Goal: Information Seeking & Learning: Learn about a topic

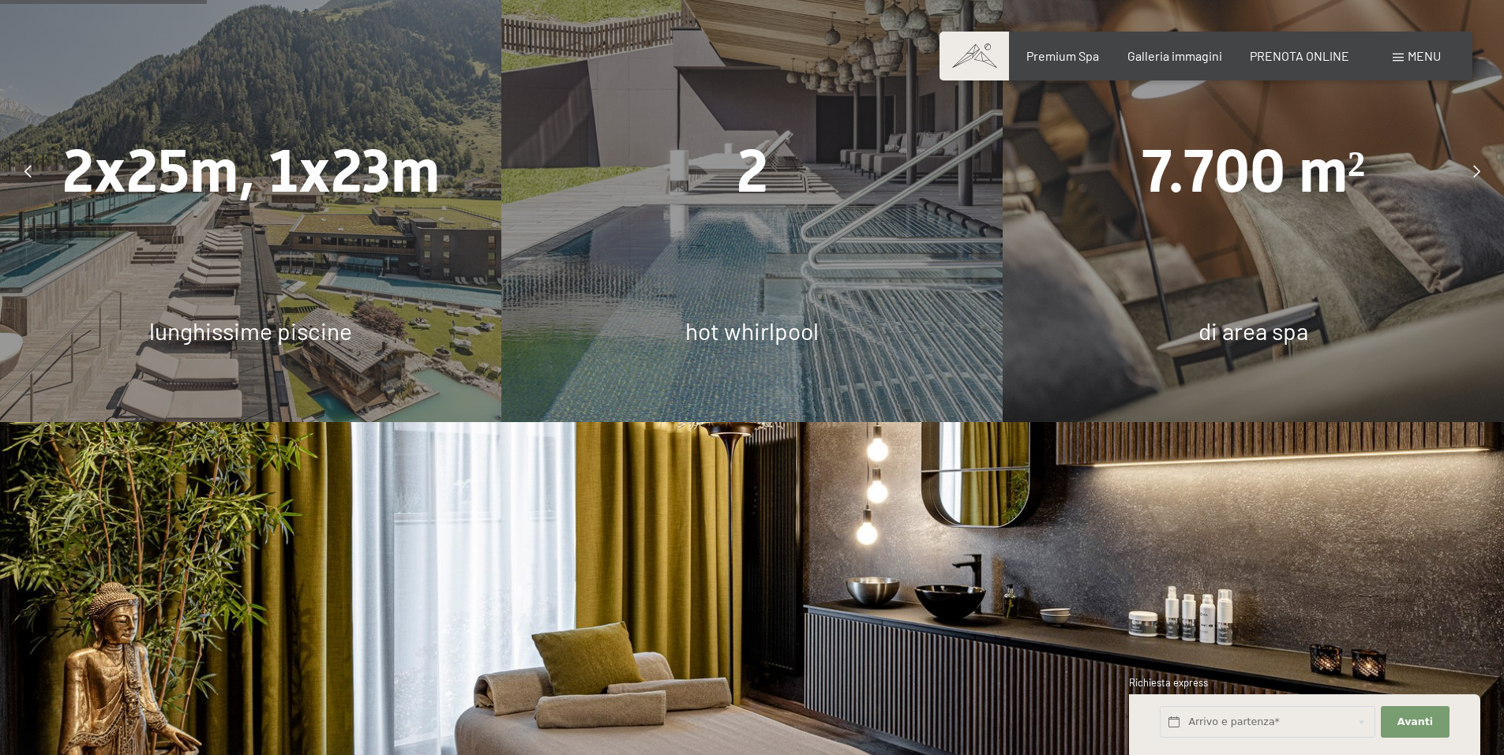
scroll to position [1500, 0]
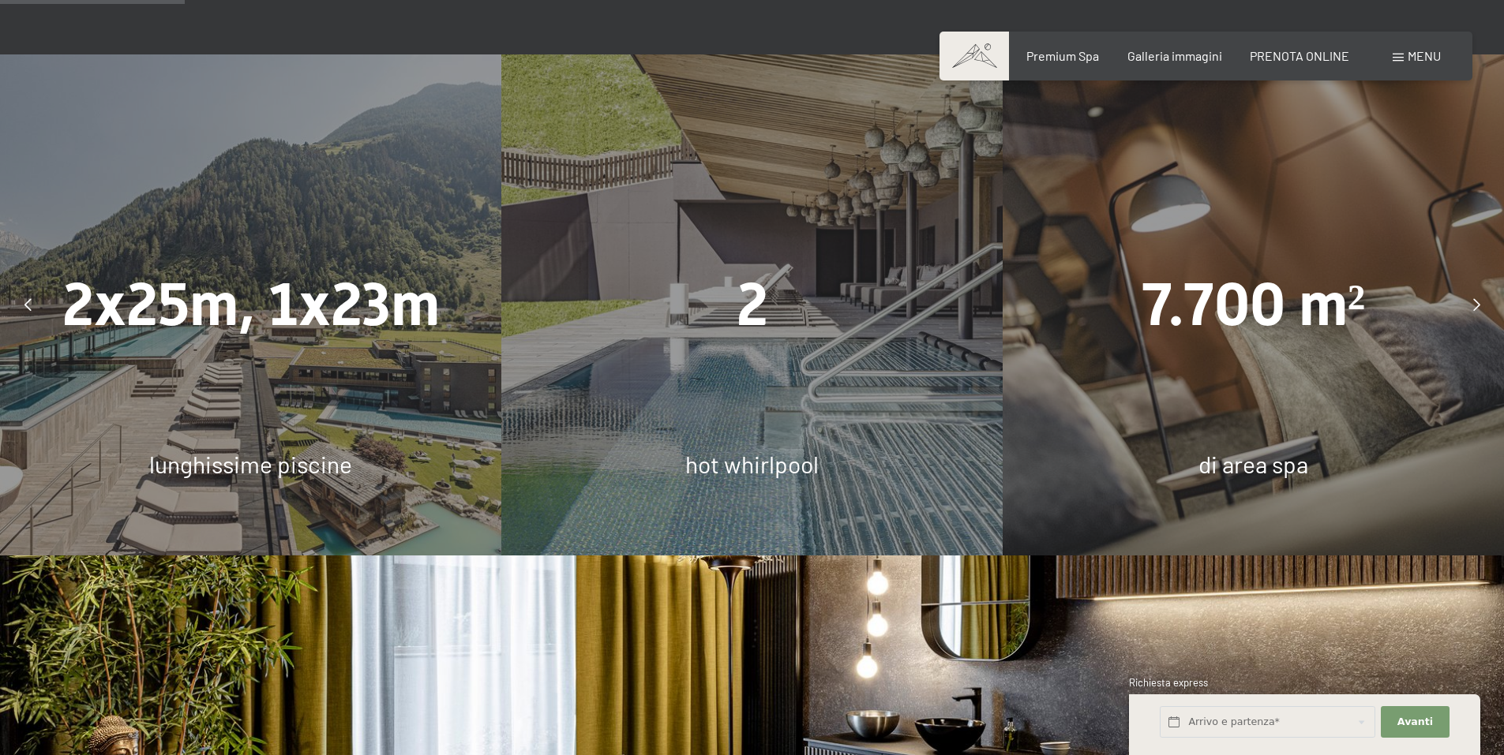
click at [747, 272] on span "2" at bounding box center [752, 304] width 32 height 69
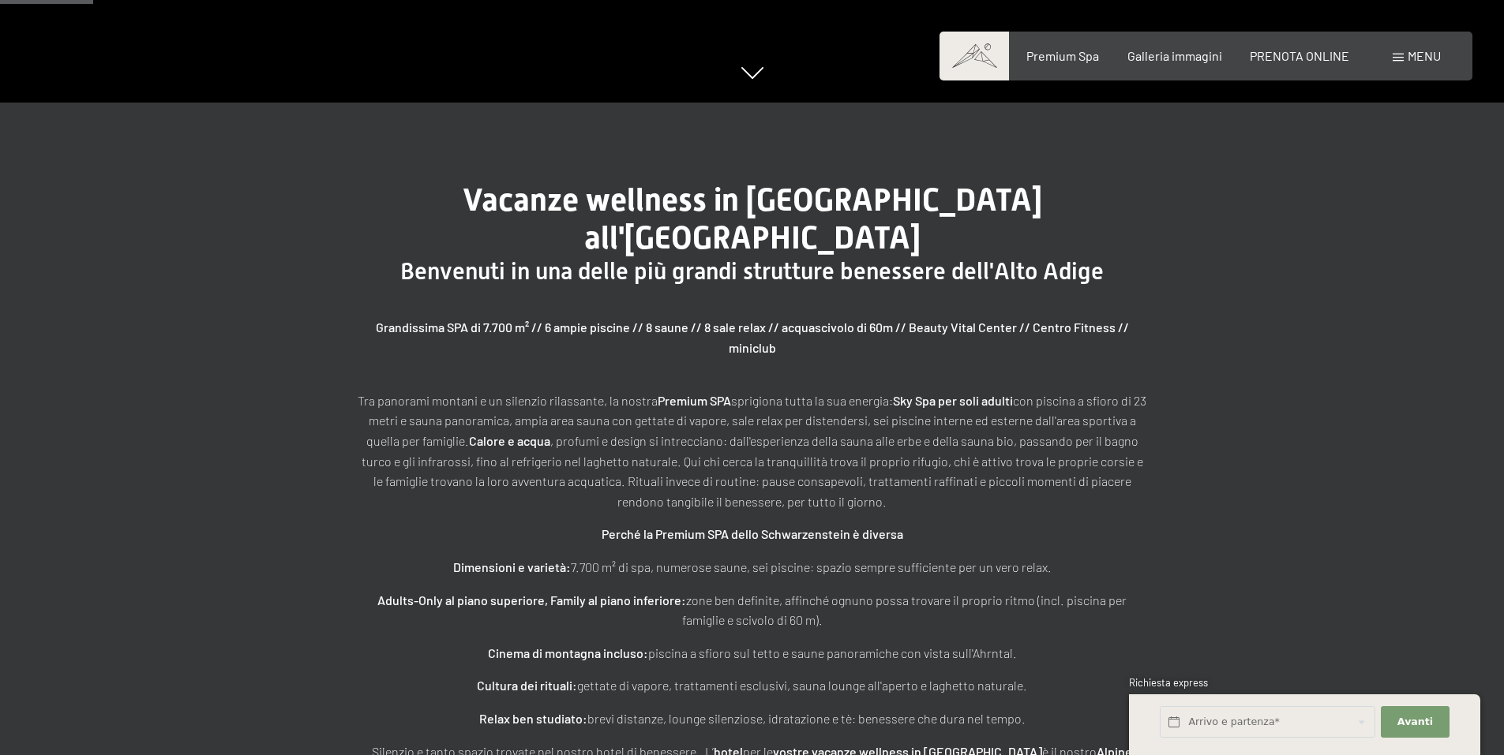
scroll to position [631, 0]
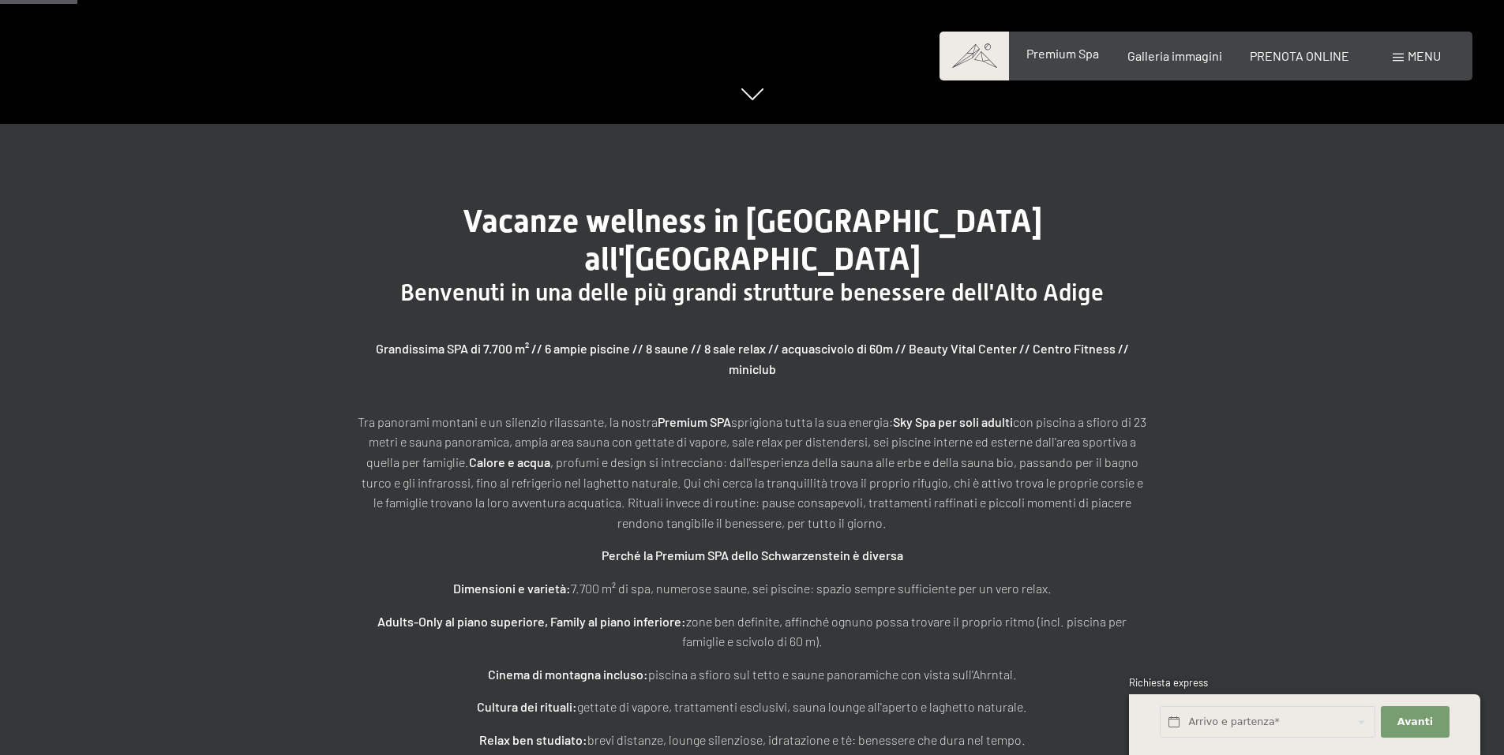
click at [1053, 57] on span "Premium Spa" at bounding box center [1062, 53] width 73 height 15
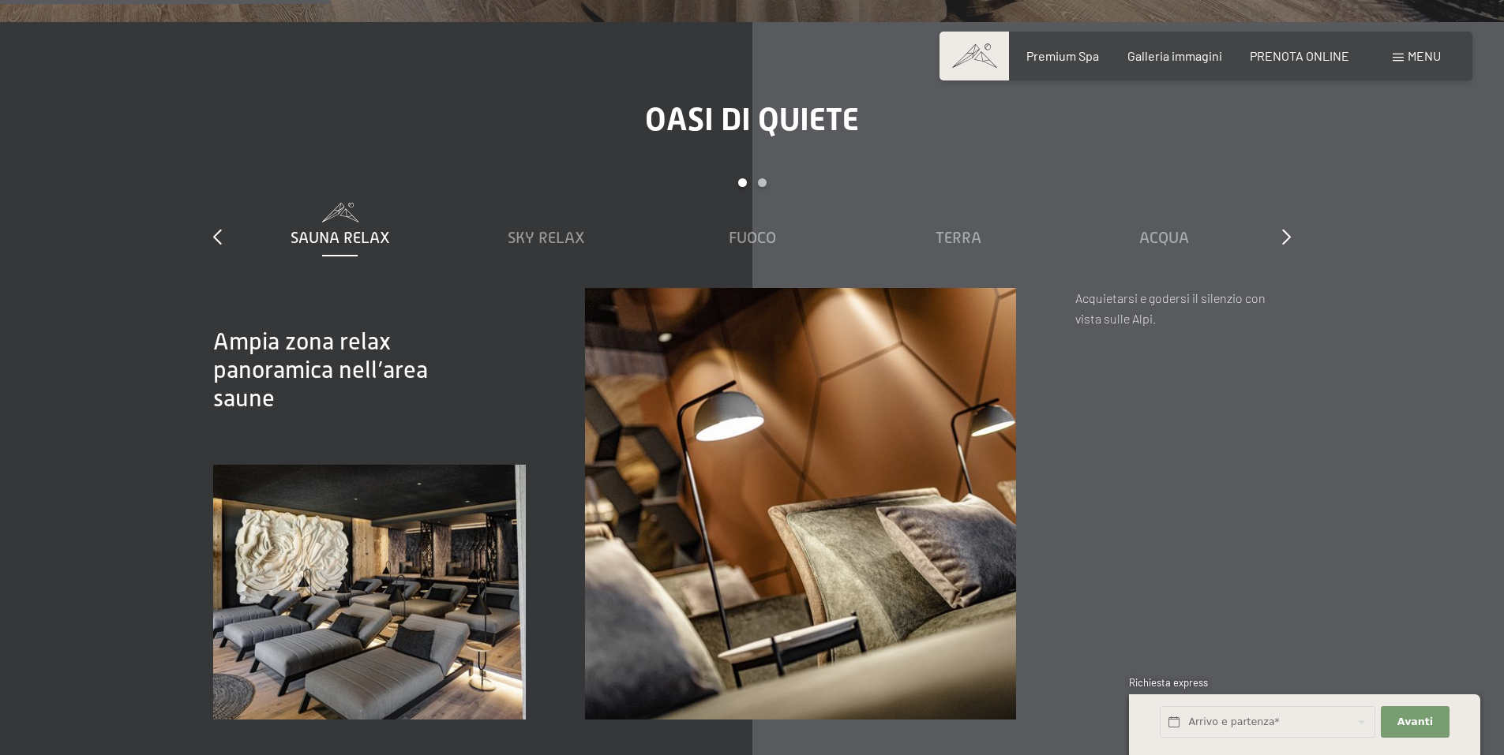
scroll to position [2684, 0]
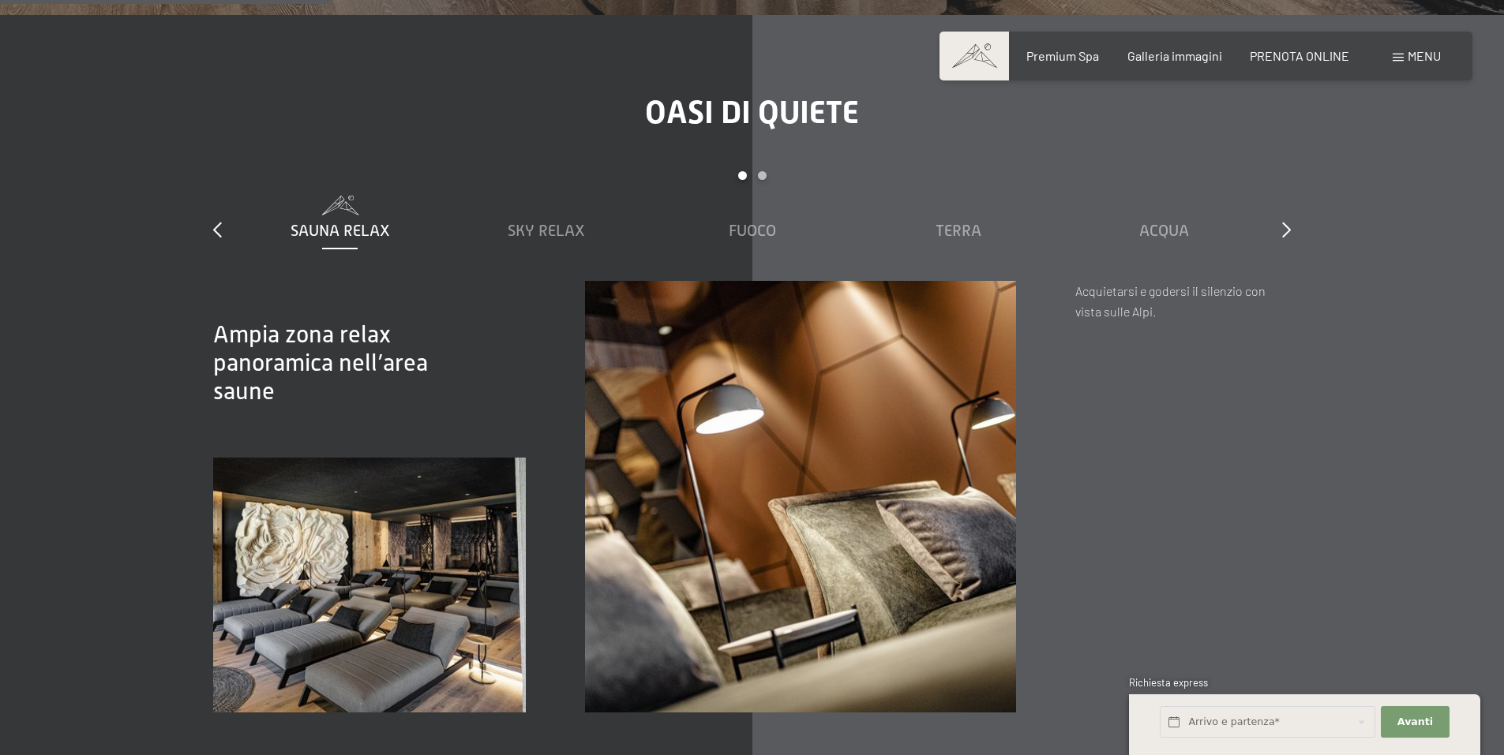
click at [332, 222] on span "Sauna relax" at bounding box center [339, 230] width 99 height 17
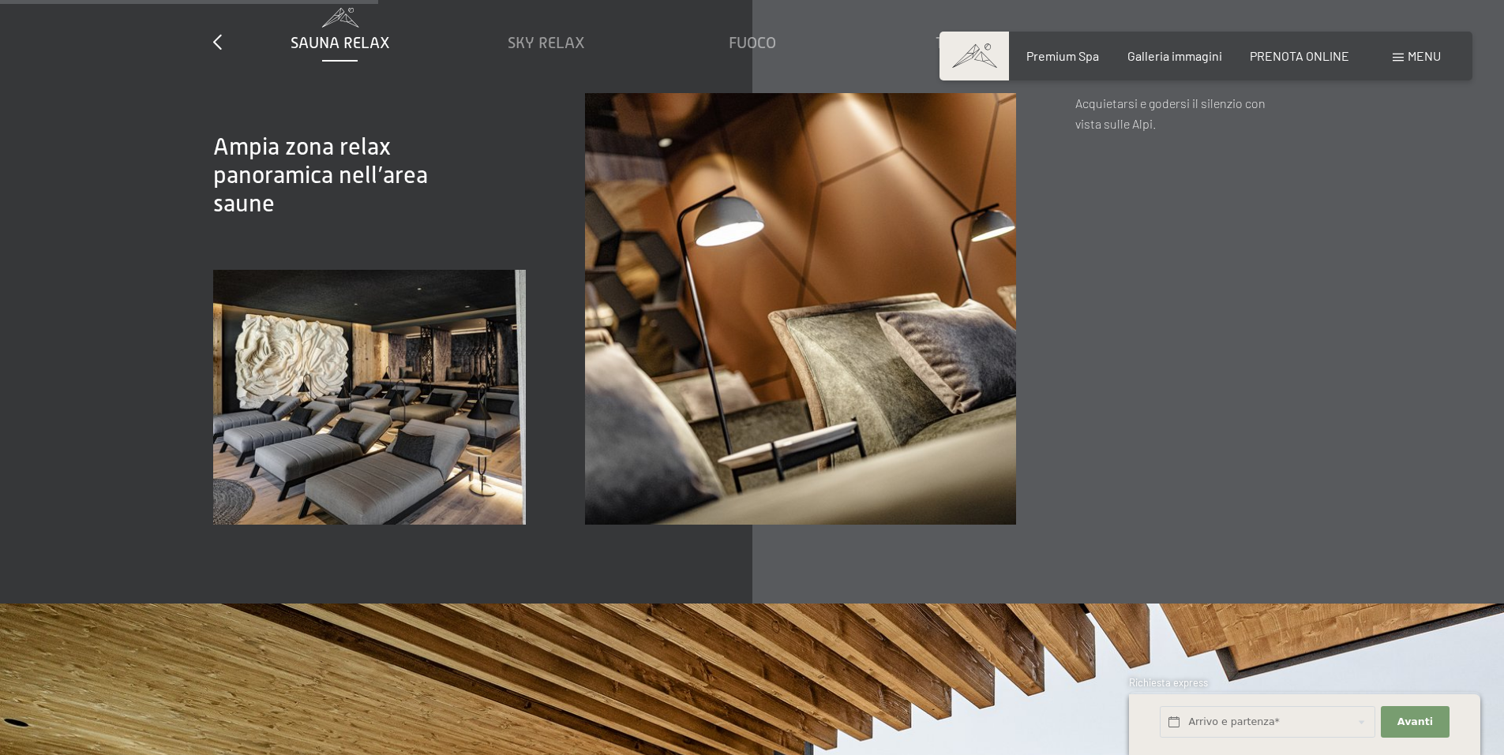
scroll to position [3078, 0]
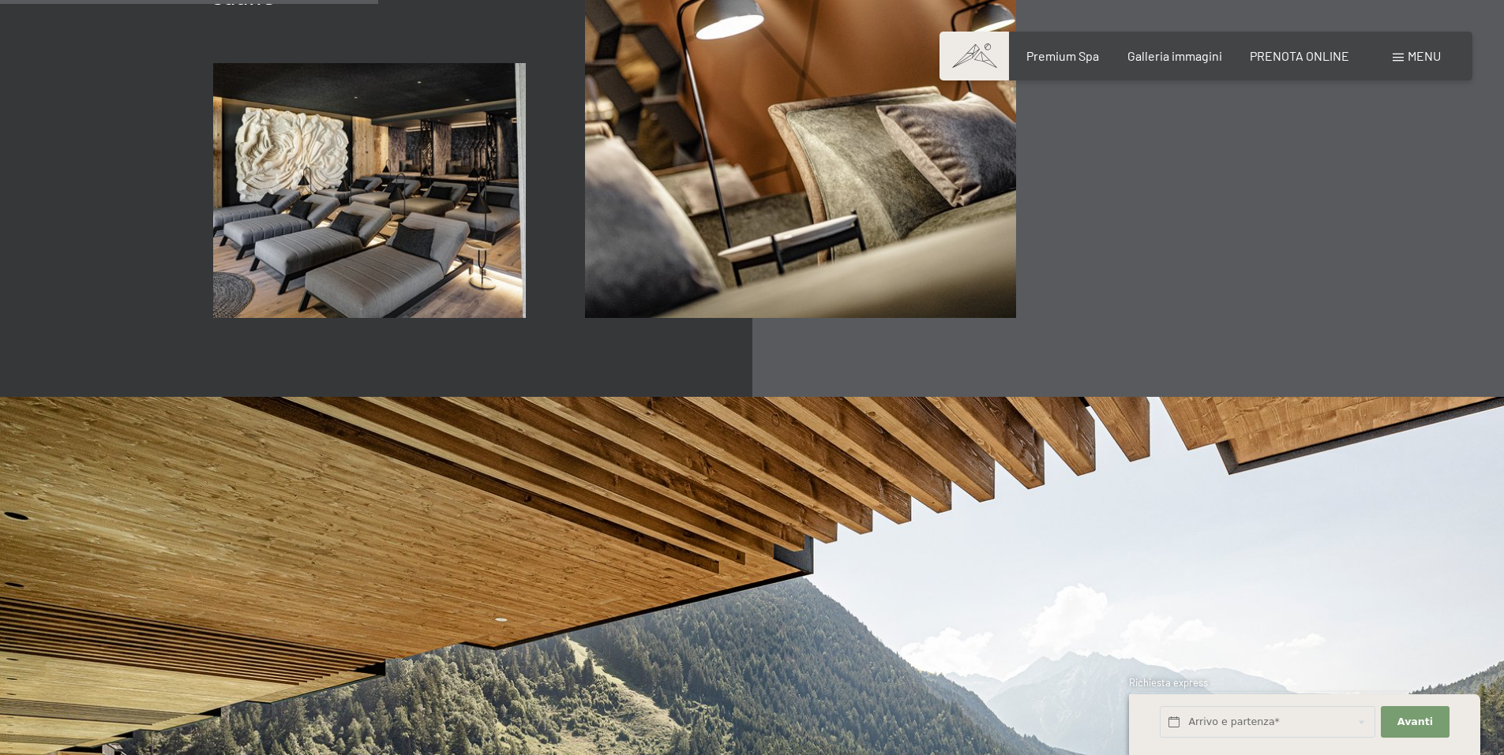
click at [414, 180] on img at bounding box center [369, 190] width 313 height 255
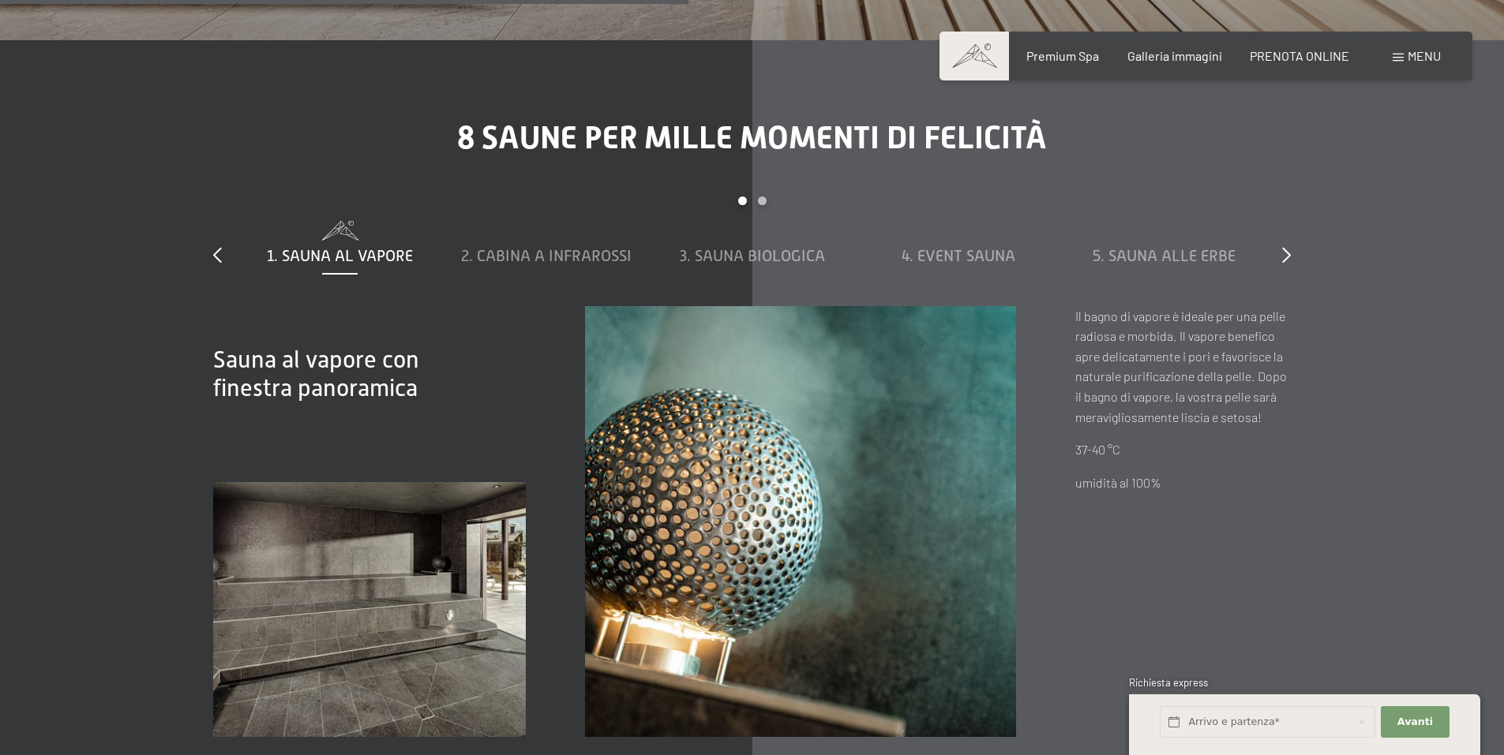
scroll to position [5604, 0]
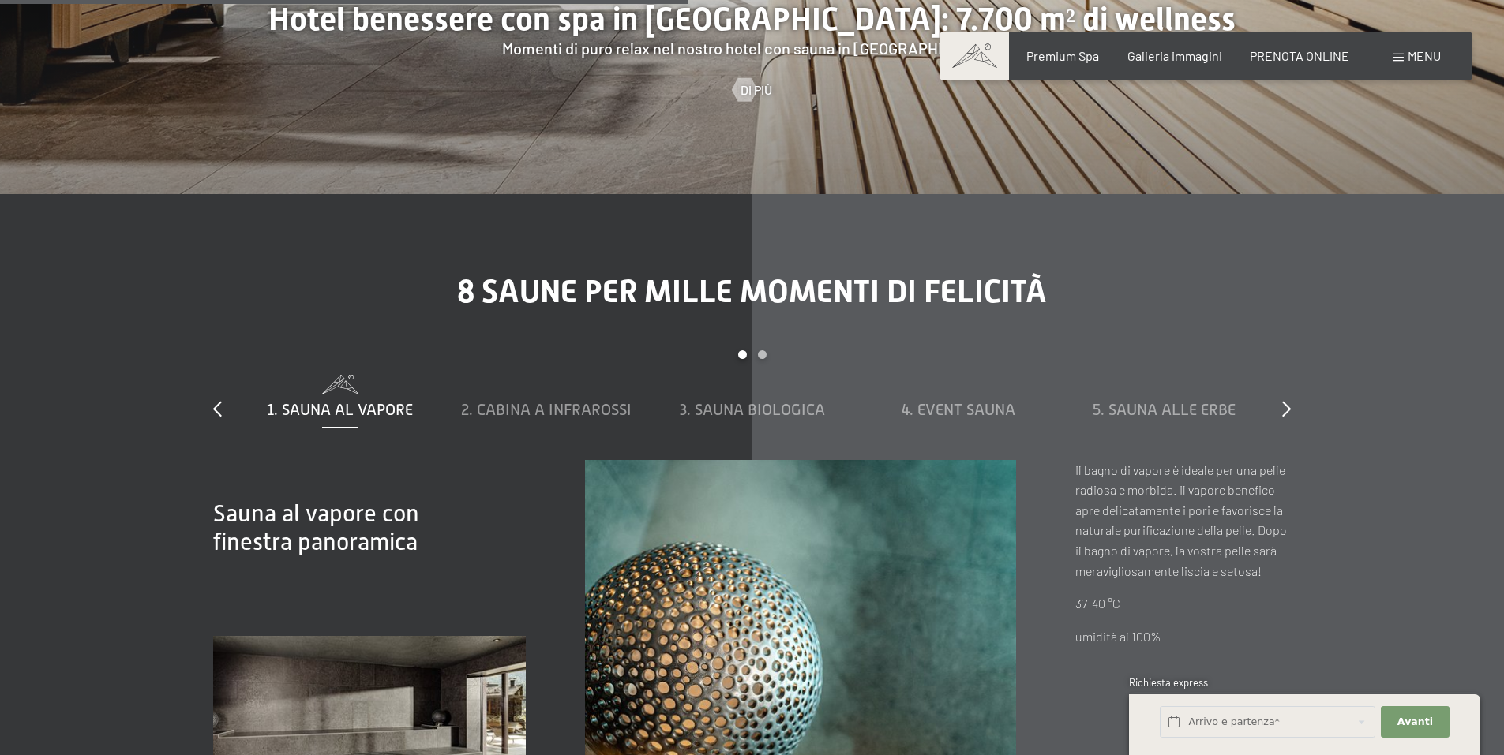
drag, startPoint x: 1300, startPoint y: 368, endPoint x: 1276, endPoint y: 362, distance: 25.1
click at [1295, 368] on div "8 saune per mille momenti di felicità slide 1 to 5 of 8 1. Sauna al vapore 2. C…" at bounding box center [752, 582] width 1196 height 618
click at [1276, 362] on div "slide 1 to 5 of 8 1. Sauna al vapore 2. Cabina a infrarossi 3. Sauna biologica …" at bounding box center [751, 405] width 1077 height 110
click at [1284, 401] on icon at bounding box center [1286, 409] width 9 height 16
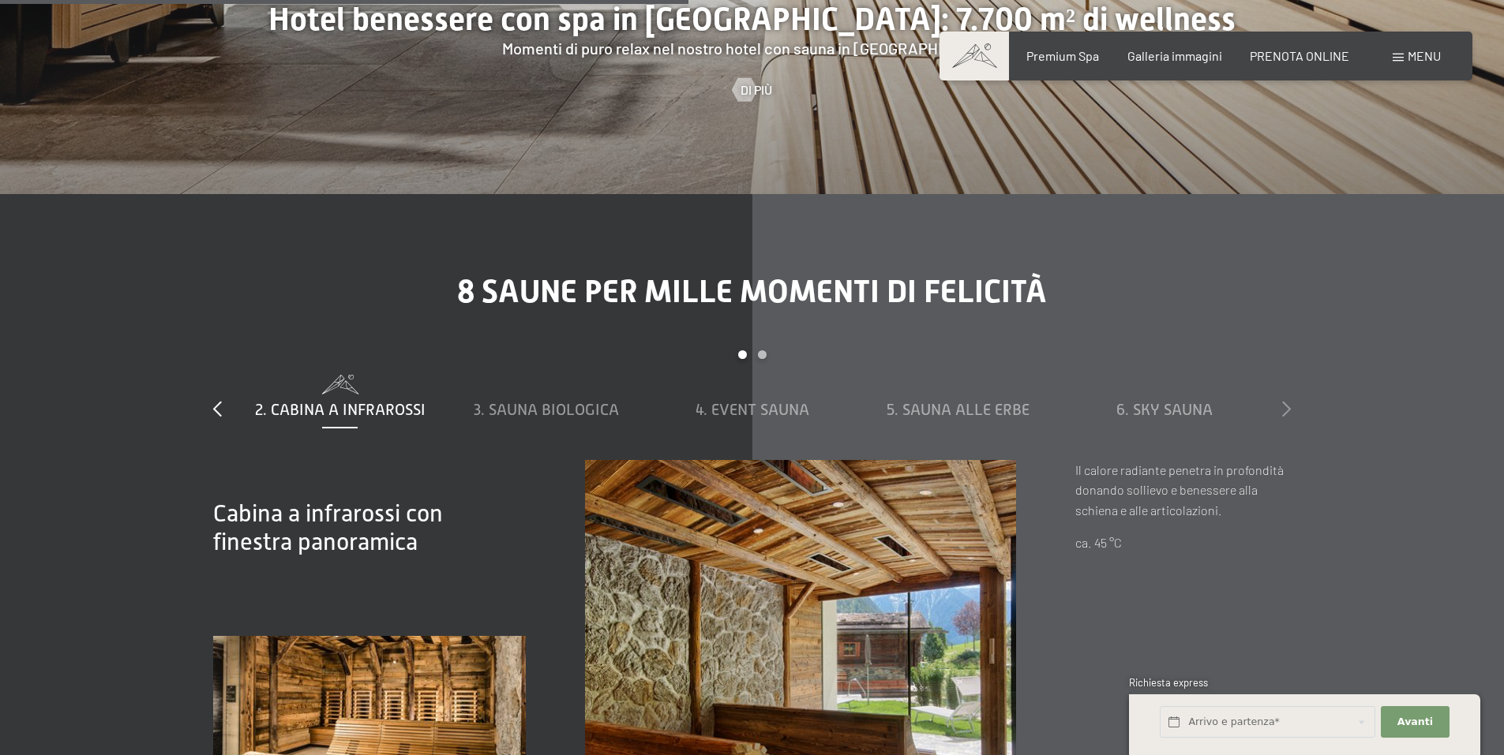
click at [1285, 401] on icon at bounding box center [1286, 409] width 9 height 16
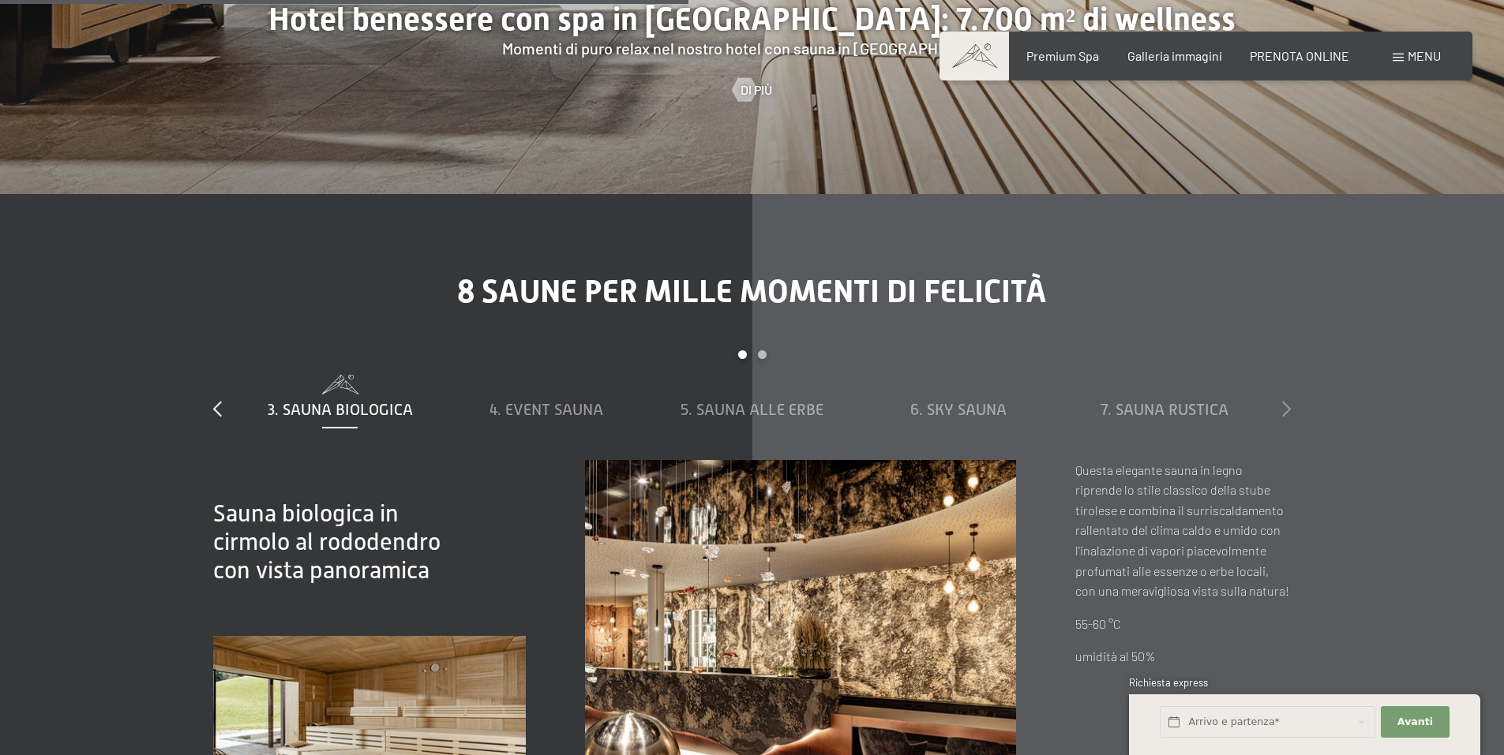
click at [1286, 401] on icon at bounding box center [1286, 409] width 9 height 16
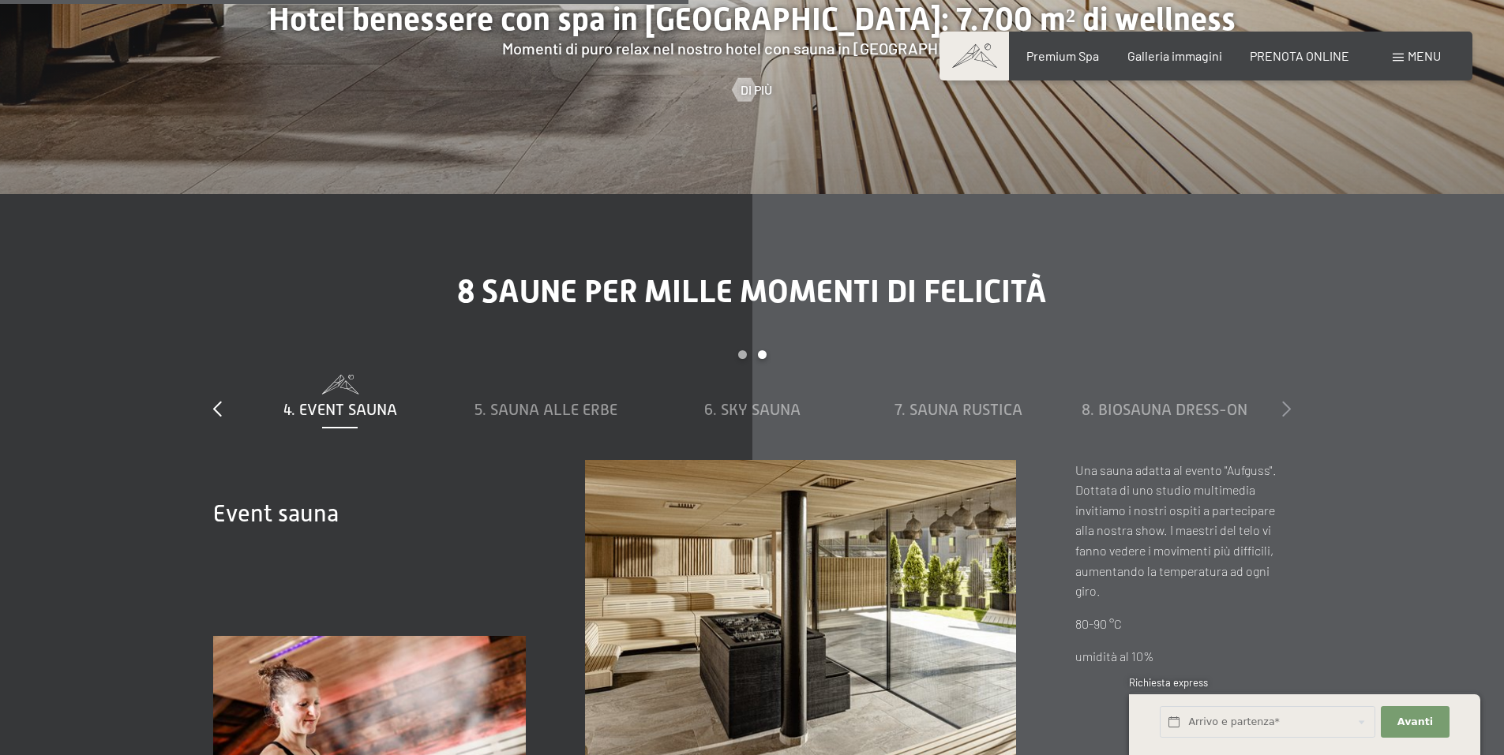
click at [1286, 401] on icon at bounding box center [1286, 409] width 9 height 16
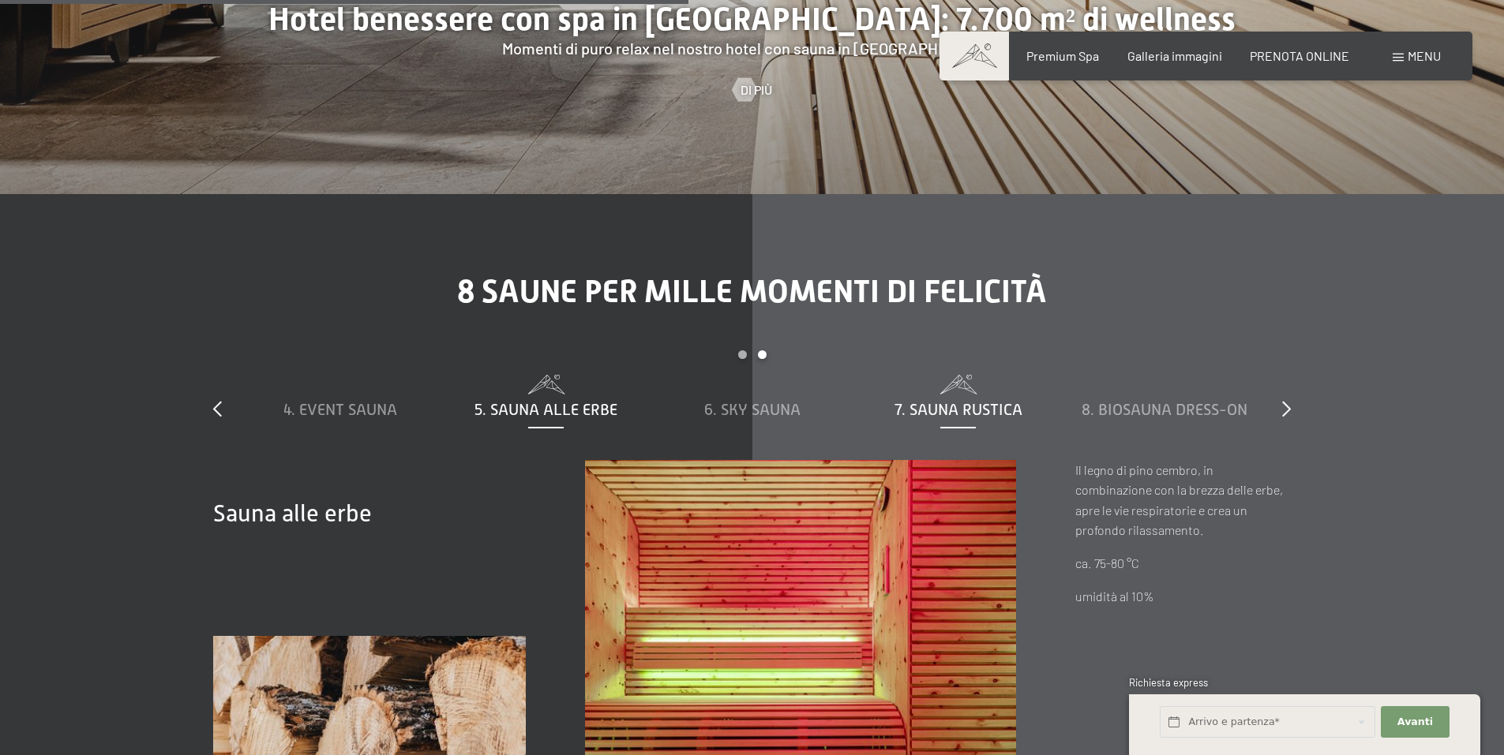
click at [979, 401] on span "7. Sauna rustica" at bounding box center [958, 409] width 128 height 17
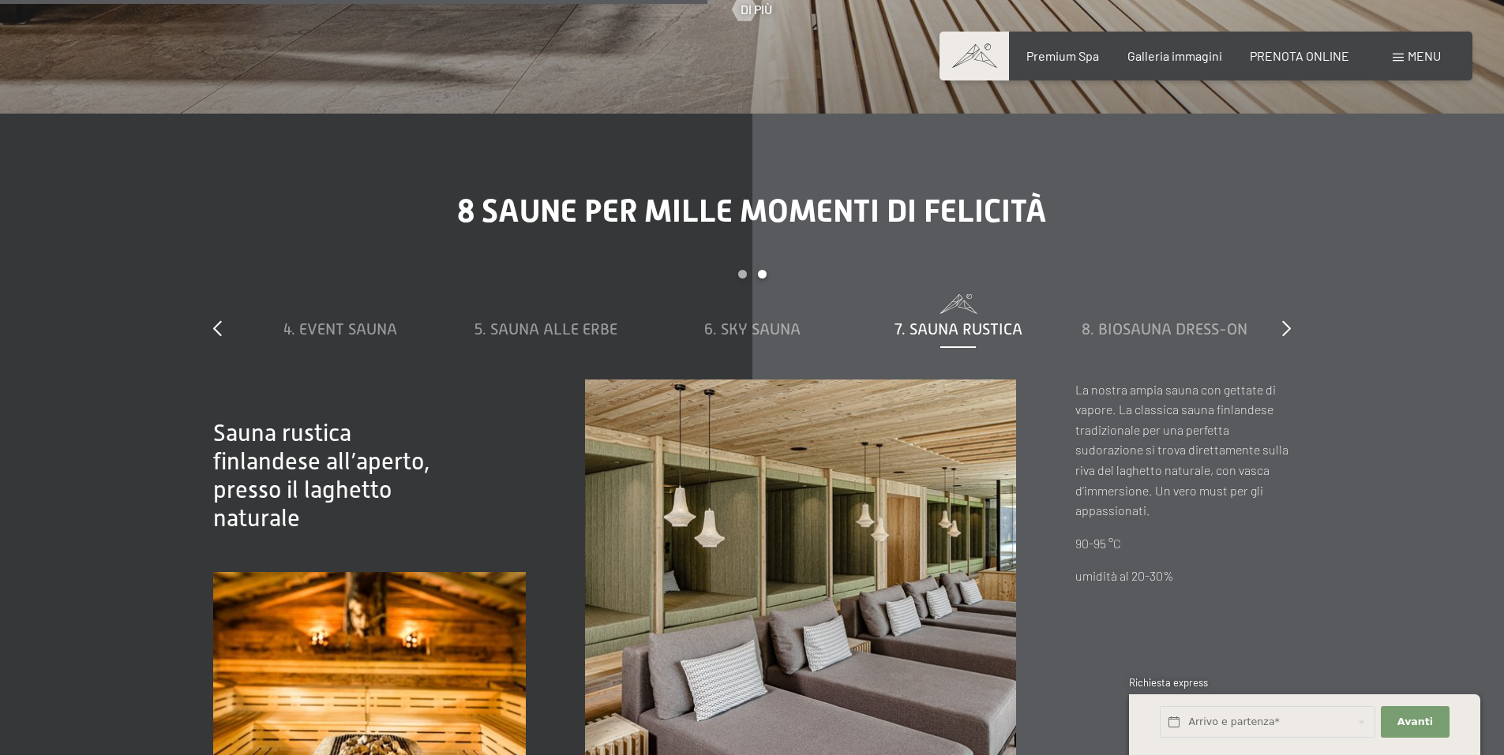
scroll to position [5762, 0]
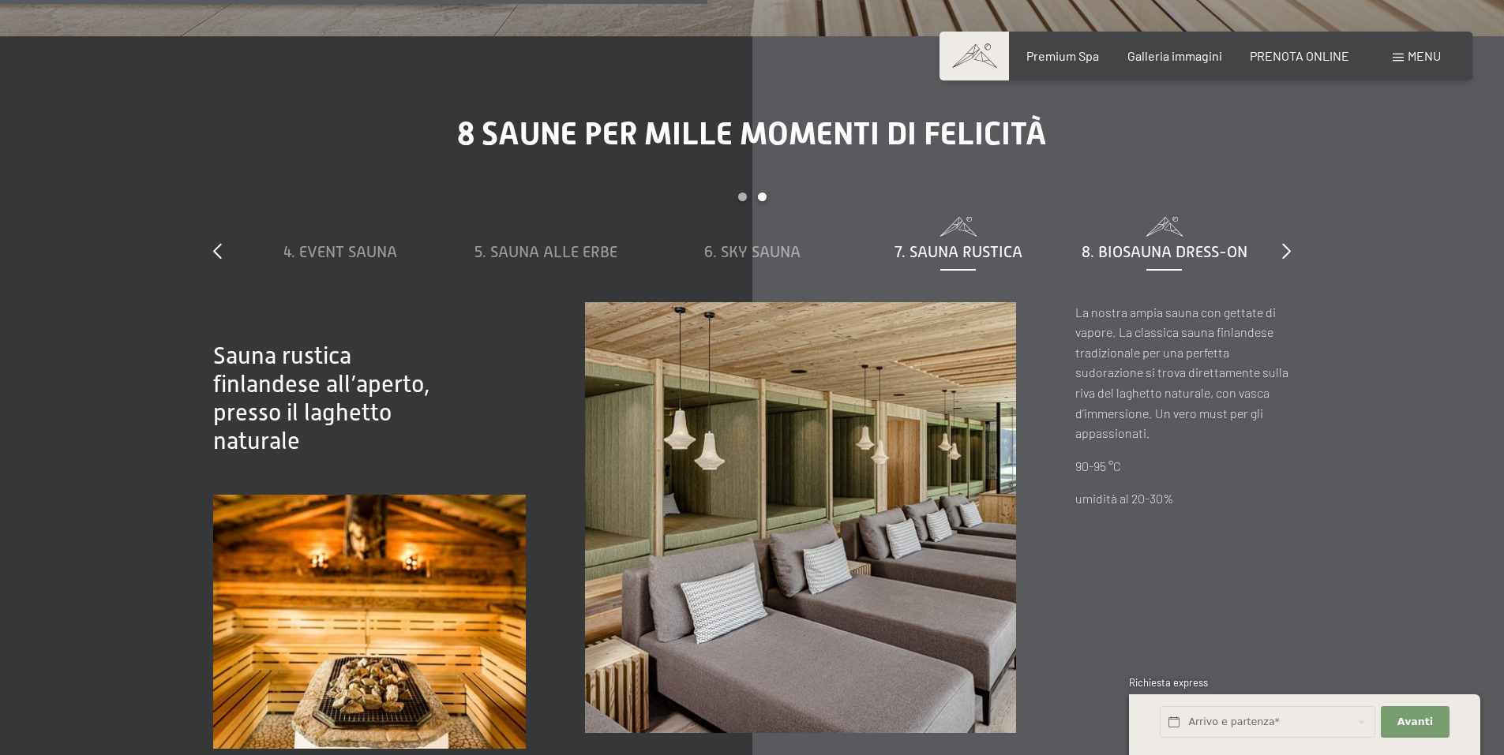
click at [1164, 241] on div "8. Biosauna dress-on" at bounding box center [1164, 252] width 190 height 22
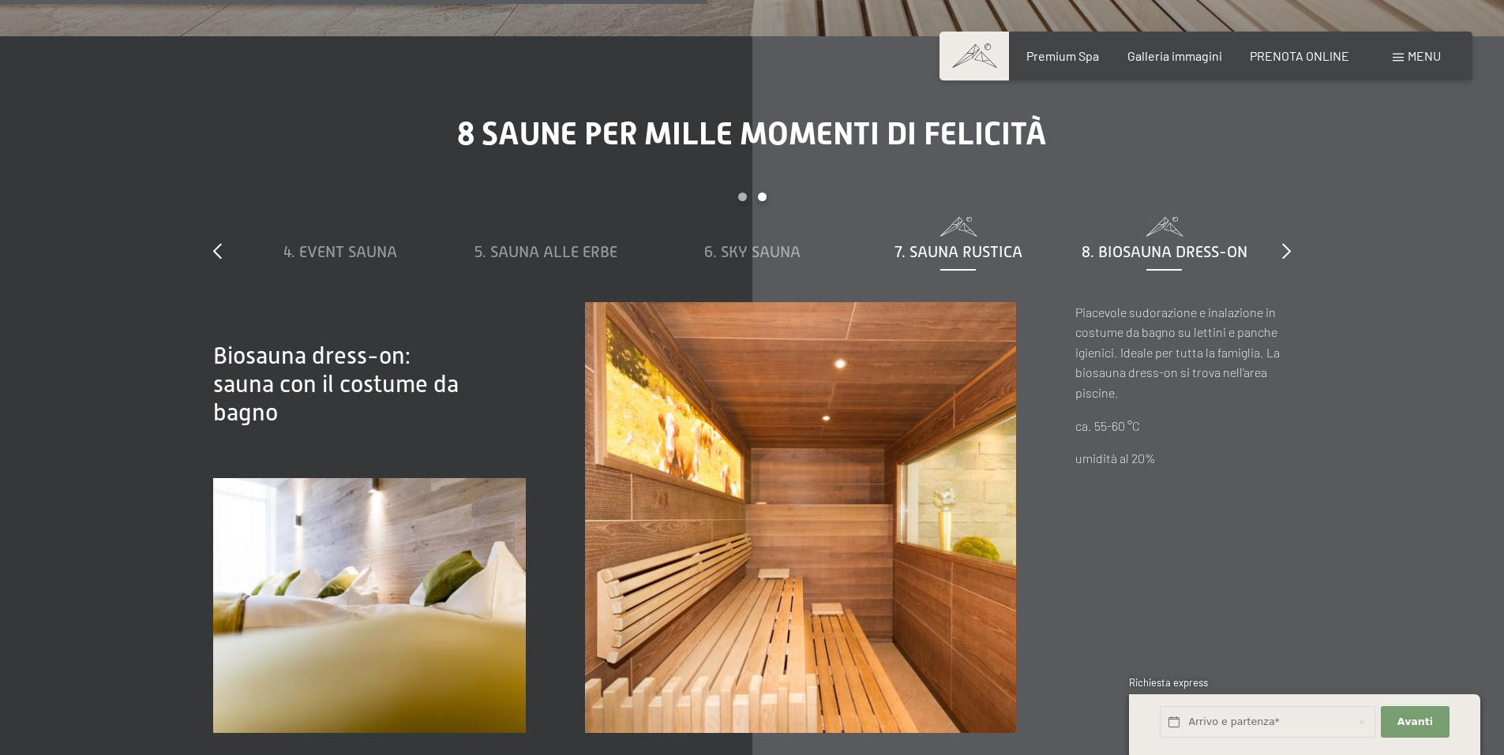
click at [972, 243] on span "7. Sauna rustica" at bounding box center [958, 251] width 128 height 17
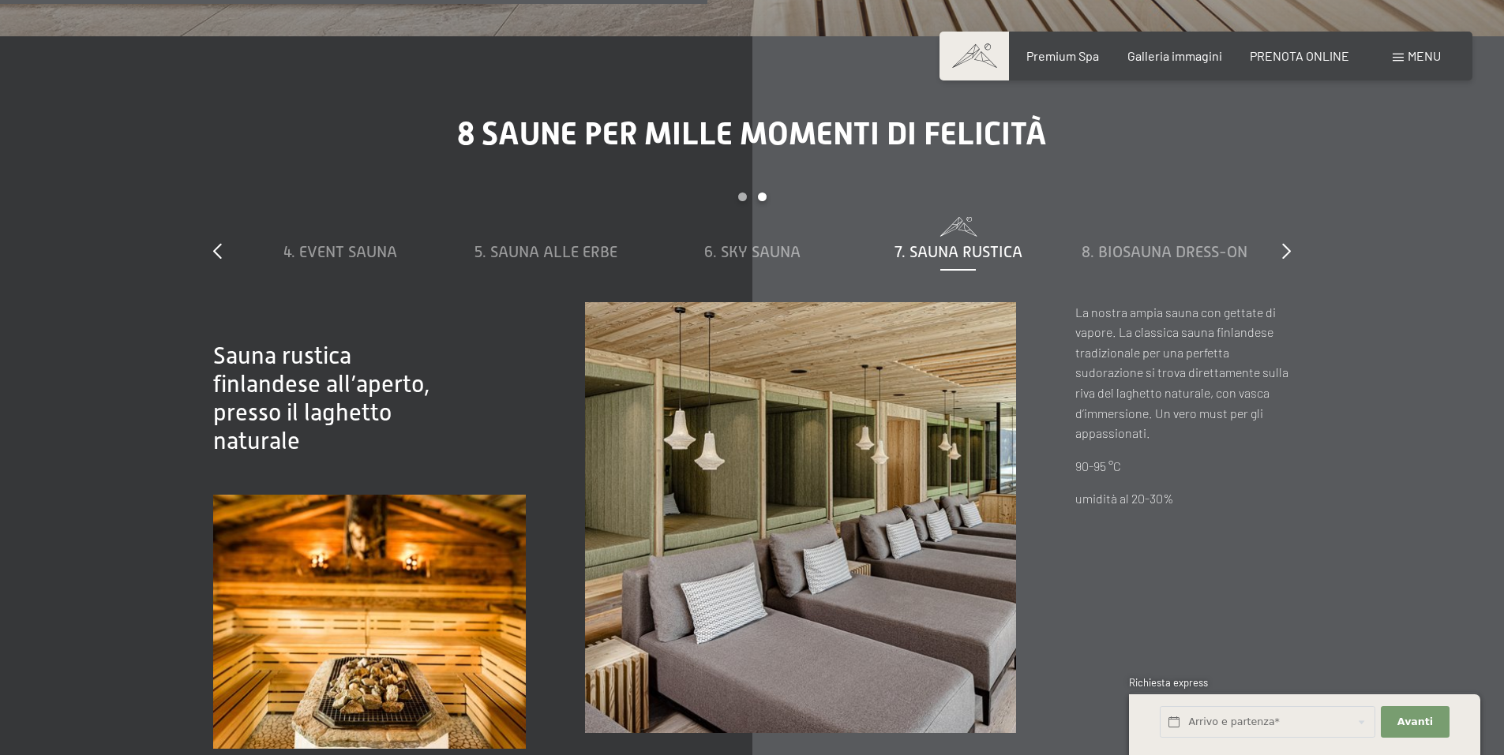
click at [643, 217] on div "1. Sauna al vapore 2. Cabina a infrarossi 3. Sauna biologica 4. Event Sauna 5. …" at bounding box center [443, 240] width 1648 height 46
click at [583, 243] on span "5. Sauna alle erbe" at bounding box center [545, 251] width 143 height 17
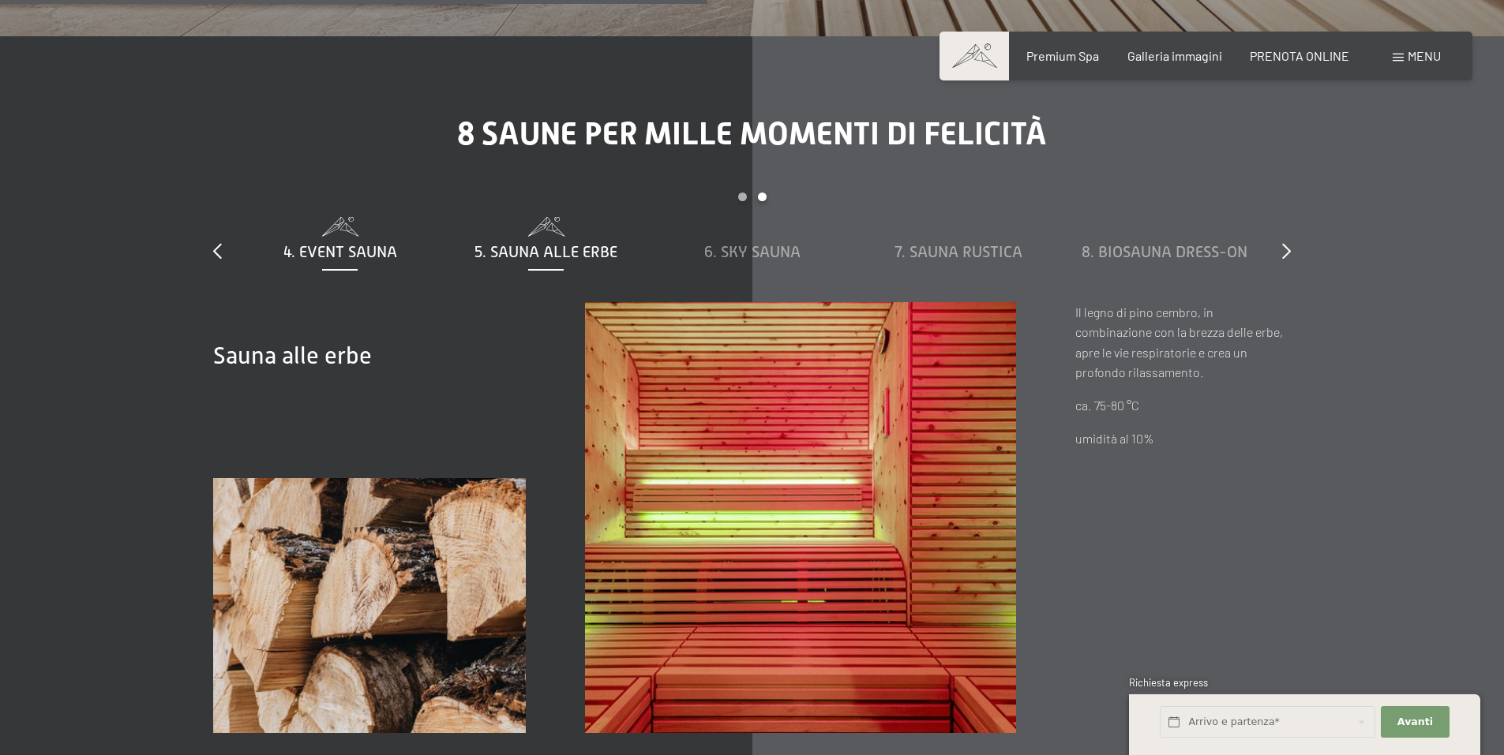
click at [383, 243] on span "4. Event Sauna" at bounding box center [340, 251] width 114 height 17
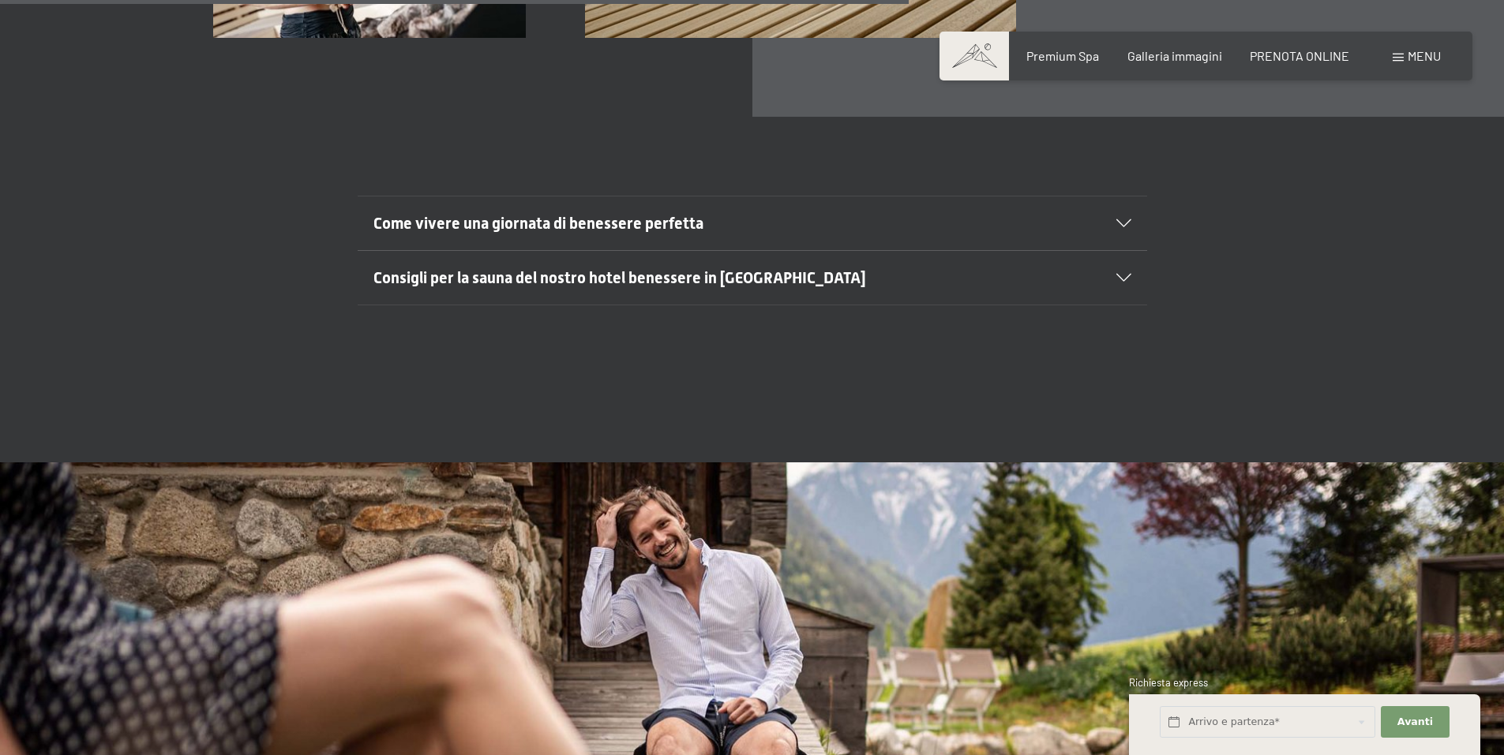
scroll to position [6473, 0]
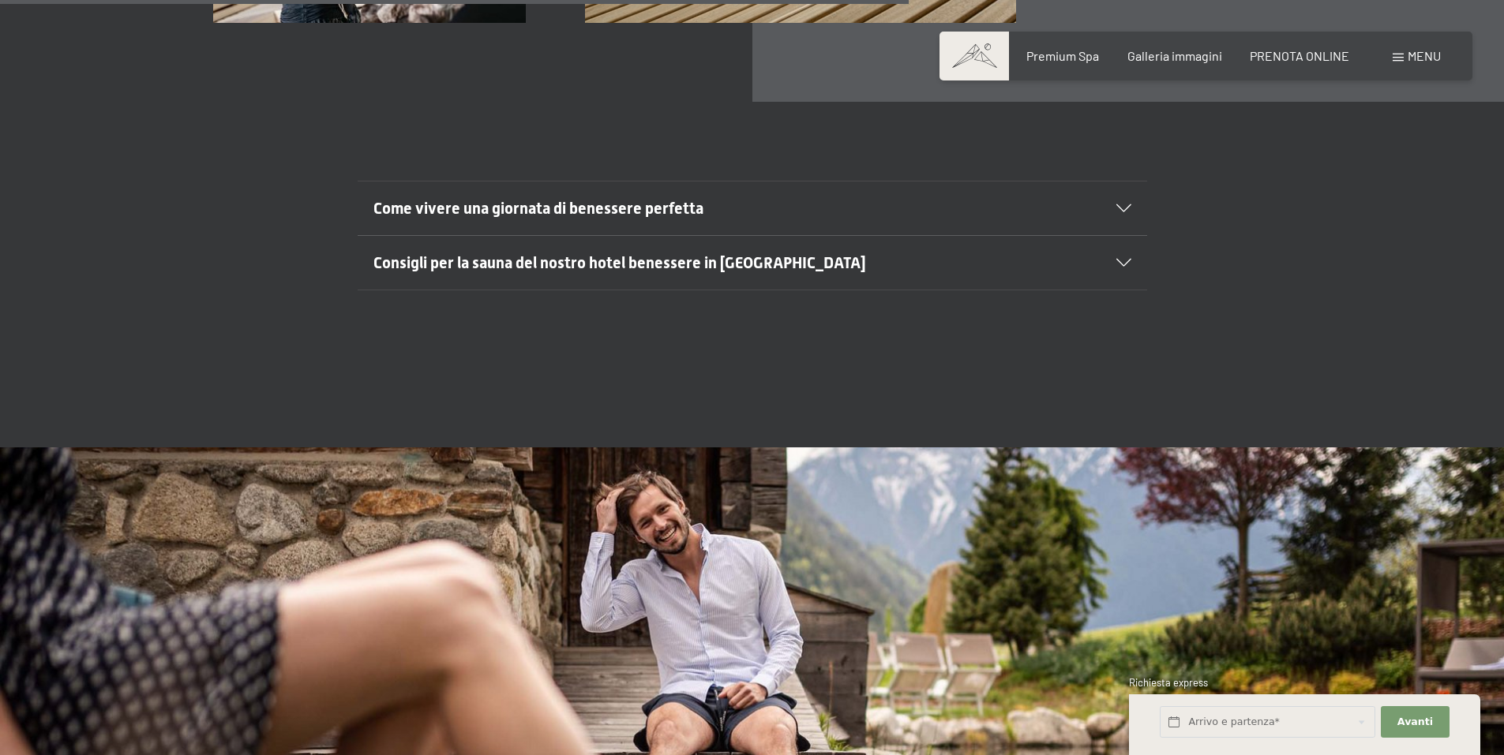
click at [521, 199] on span "Come vivere una giornata di benessere perfetta" at bounding box center [538, 208] width 330 height 19
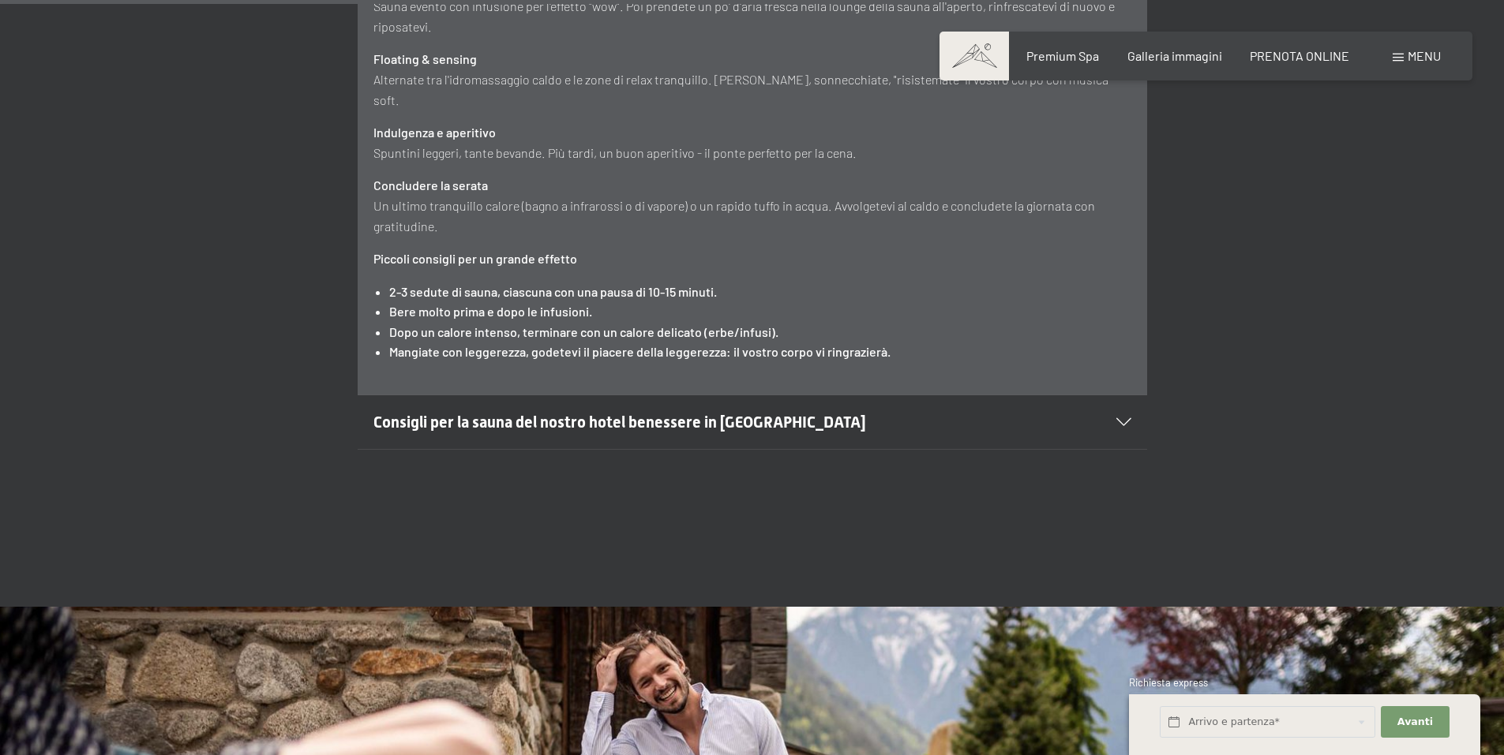
scroll to position [7341, 0]
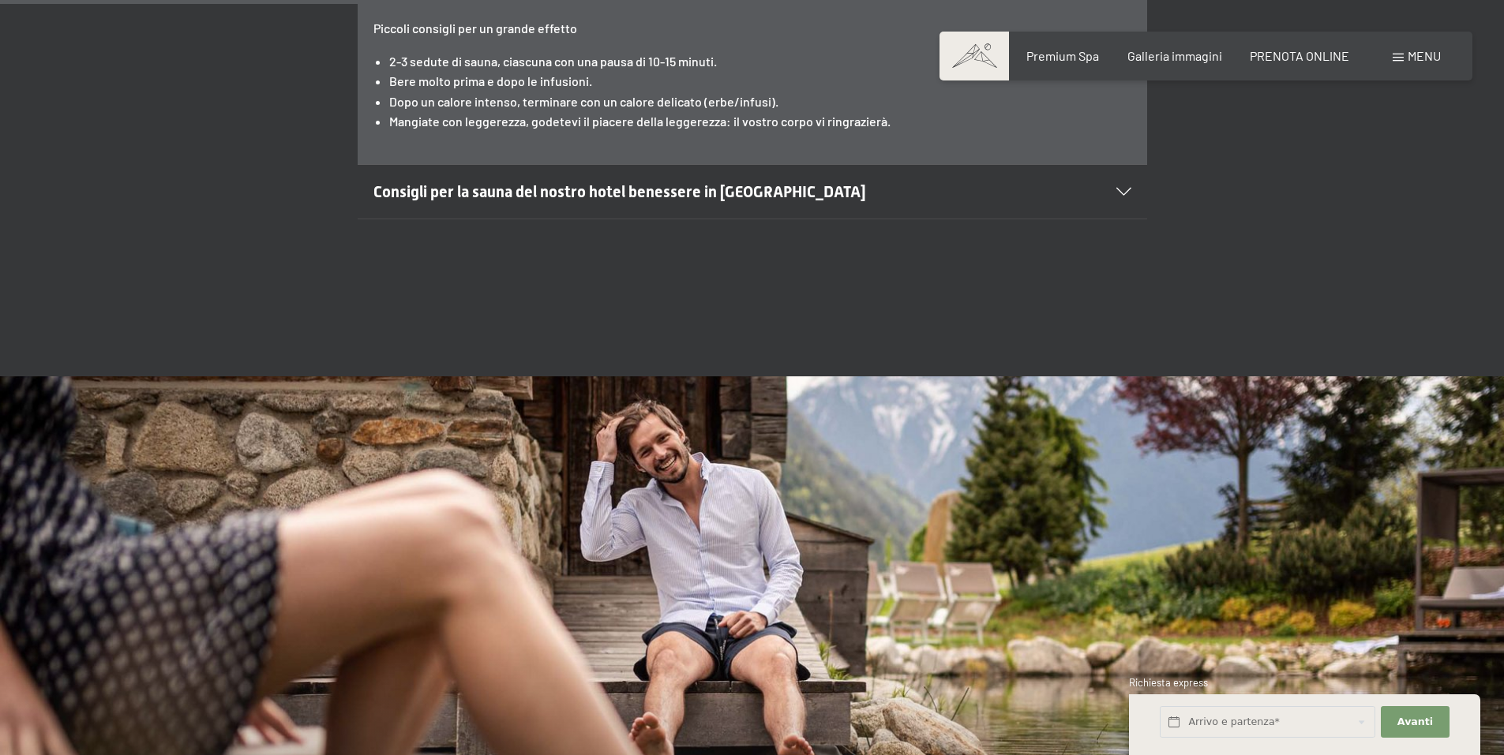
click at [545, 182] on span "Consigli per la sauna del nostro hotel benessere in Trentino Alto Adige" at bounding box center [619, 191] width 493 height 19
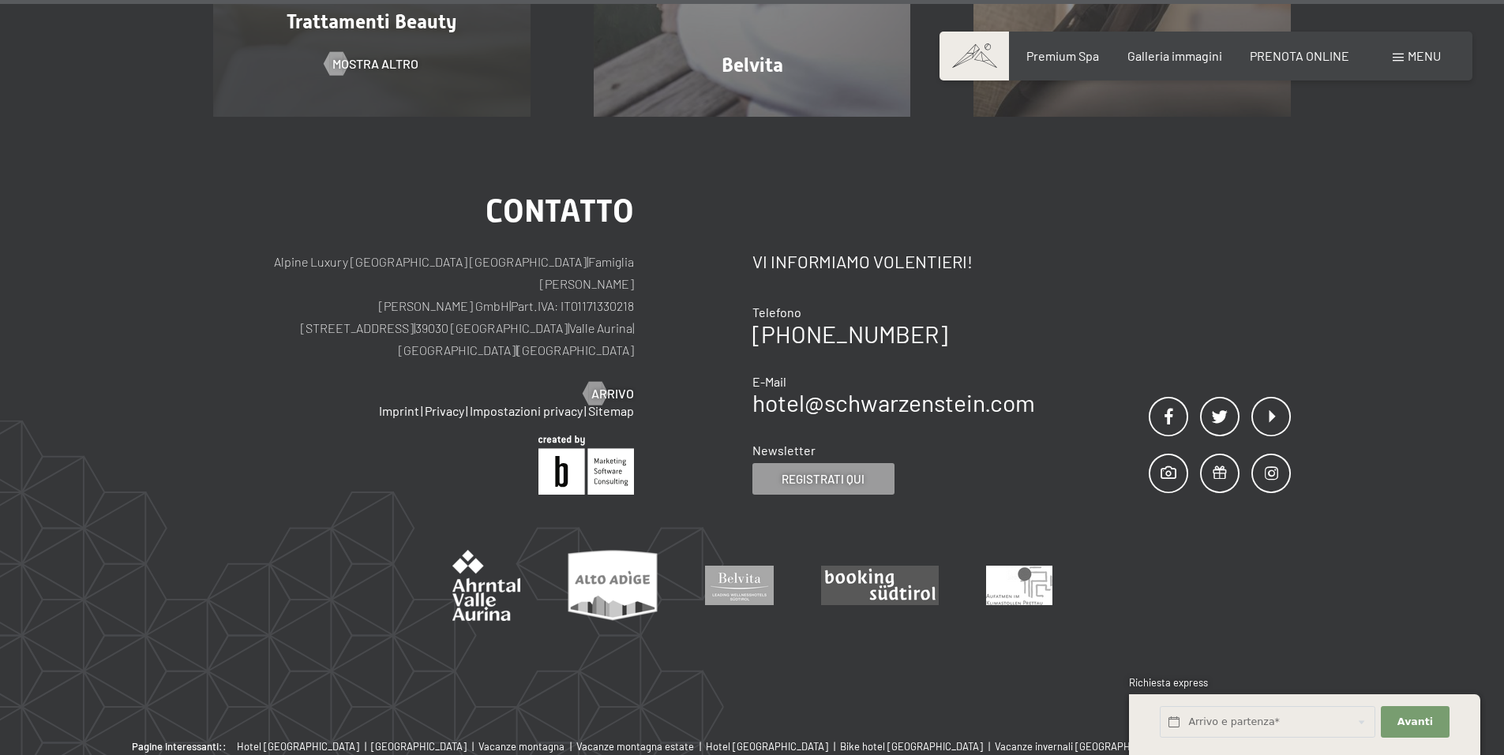
scroll to position [10888, 0]
